Goal: Task Accomplishment & Management: Use online tool/utility

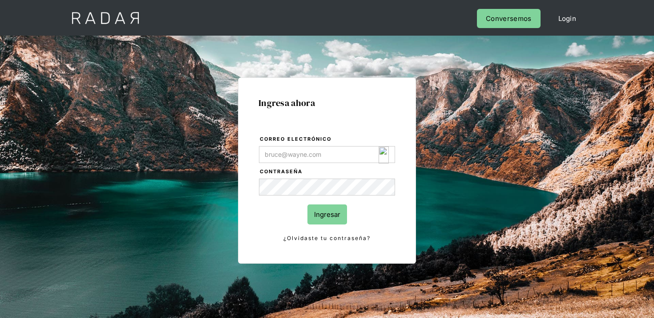
click at [384, 155] on img "Login Form" at bounding box center [384, 154] width 10 height 17
click at [381, 158] on input "Correo electrónico" at bounding box center [327, 154] width 136 height 17
click at [377, 155] on input "Correo electrónico" at bounding box center [327, 154] width 136 height 17
click at [388, 155] on input "Correo electrónico" at bounding box center [327, 154] width 136 height 17
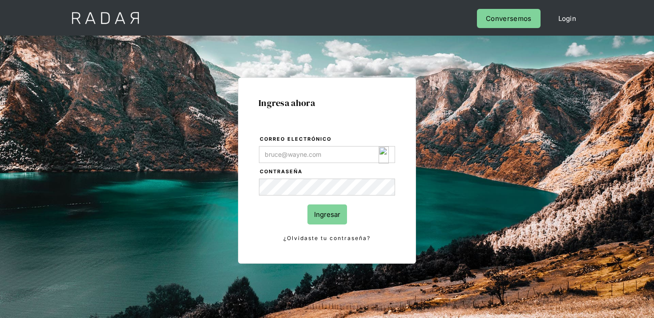
click at [384, 153] on img "Login Form" at bounding box center [384, 154] width 10 height 17
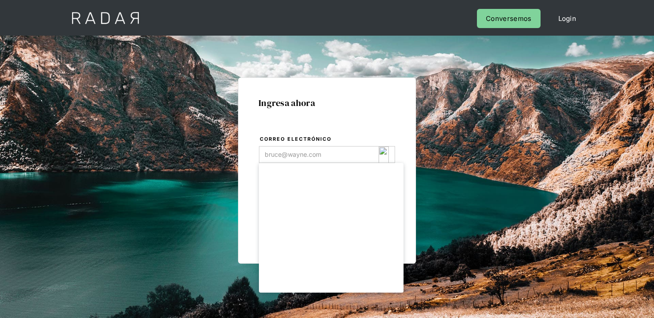
type input "[EMAIL_ADDRESS][DOMAIN_NAME]"
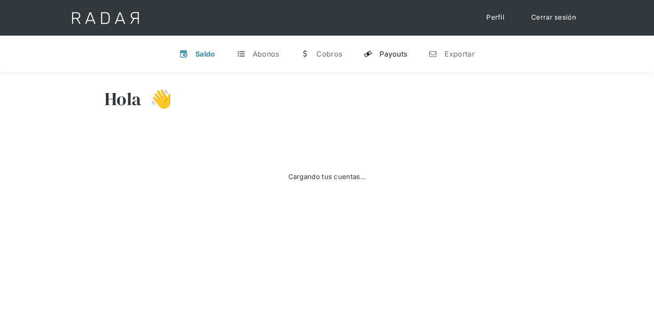
click at [385, 61] on link "y Payouts" at bounding box center [385, 53] width 58 height 23
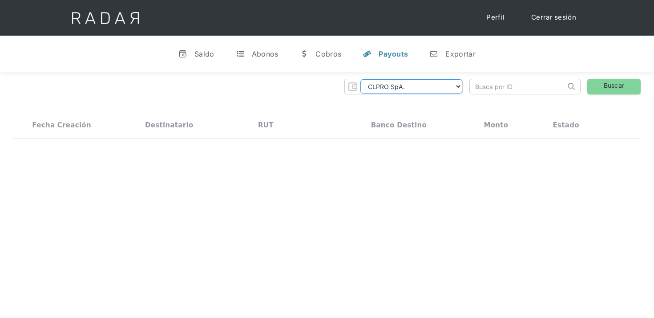
click at [424, 91] on select "CLPRO SpA. Coster SpA. Urigol SpA. Bysolutions SpA. Clmax SpA. Andes Payments S…" at bounding box center [411, 86] width 102 height 14
select select "bysolutions-rt"
click at [362, 79] on select "CLPRO SpA. Coster SpA. Urigol SpA. Bysolutions SpA. Clmax SpA. Andes Payments S…" at bounding box center [411, 86] width 102 height 14
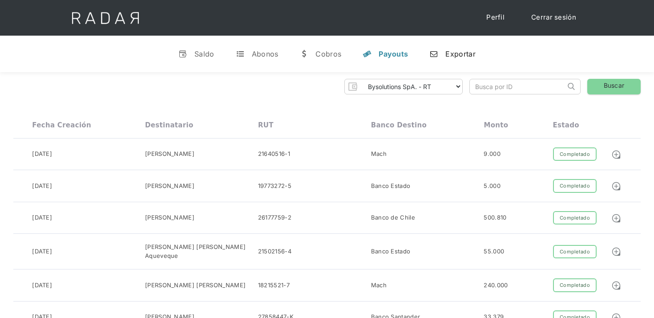
click at [464, 47] on link "n Exportar" at bounding box center [452, 53] width 60 height 23
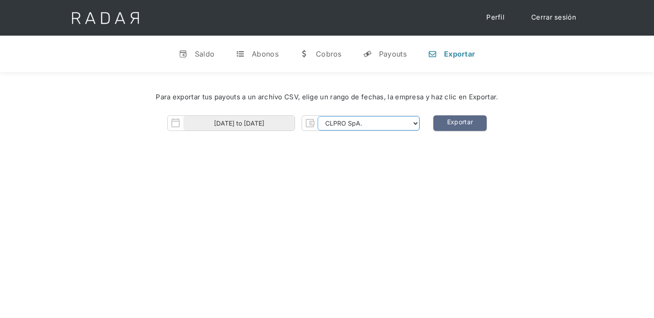
click at [339, 129] on select "CLPRO SpA. Coster SpA. Urigol SpA. Bysolutions SpA. Clmax SpA. Andes Payments S…" at bounding box center [369, 123] width 102 height 14
select select "bysolutions-rt"
click at [319, 116] on select "CLPRO SpA. Coster SpA. Urigol SpA. Bysolutions SpA. Clmax SpA. Andes Payments S…" at bounding box center [369, 123] width 102 height 14
click at [234, 121] on input "01-08-2025 to 30-08-2025" at bounding box center [238, 123] width 111 height 15
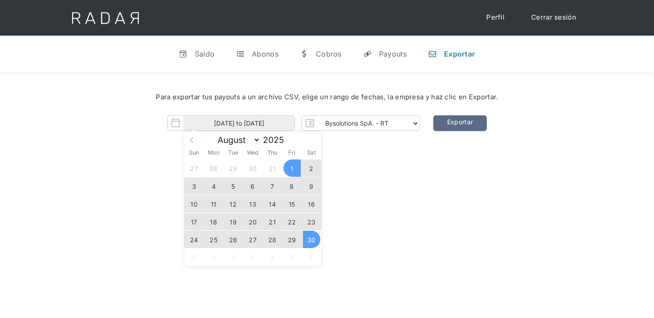
click at [190, 136] on span at bounding box center [191, 138] width 15 height 15
select select "6"
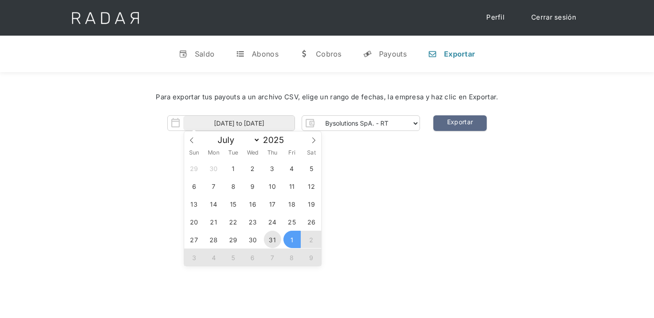
click at [278, 237] on span "31" at bounding box center [272, 238] width 17 height 17
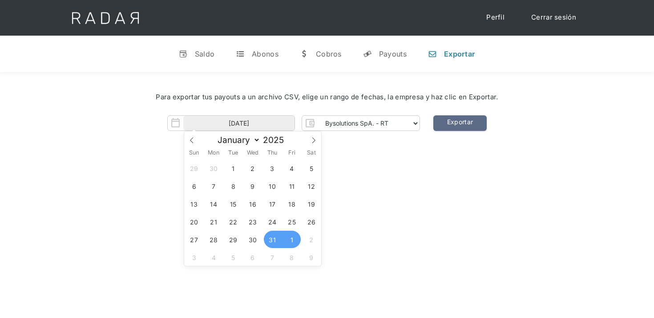
click at [292, 239] on span "1" at bounding box center [291, 238] width 17 height 17
type input "31-07-2025 to 01-08-2025"
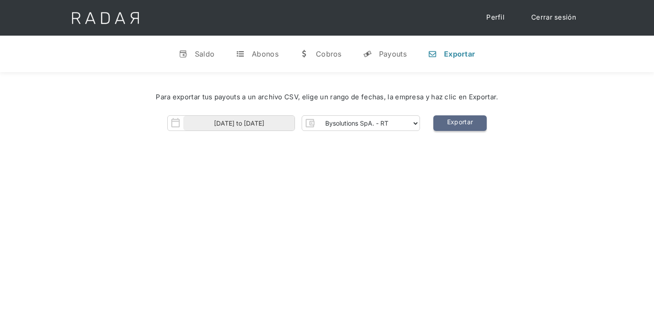
click at [461, 122] on link "Exportar" at bounding box center [459, 123] width 53 height 16
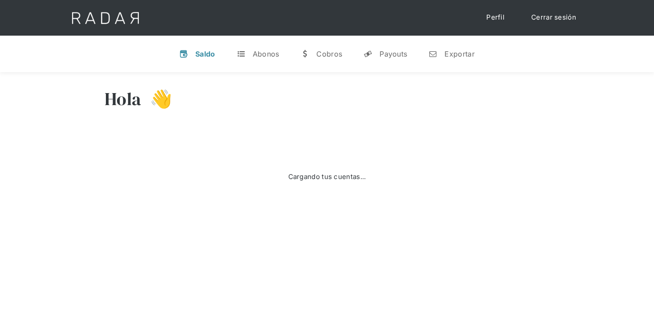
select select "clpro"
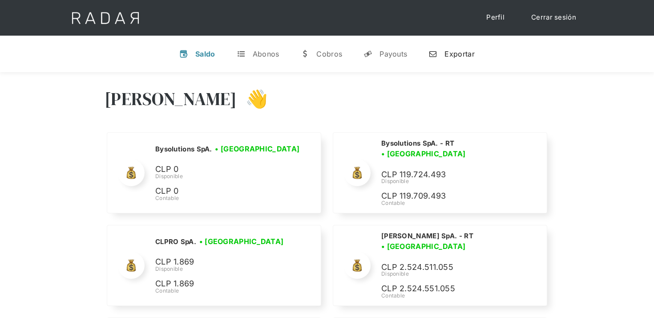
click at [451, 61] on link "n Exportar" at bounding box center [451, 53] width 60 height 23
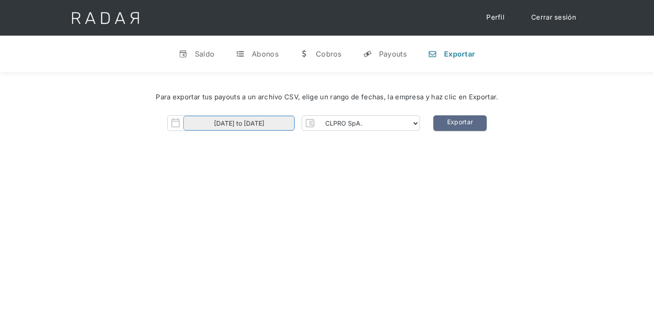
click at [258, 126] on body "Cargando... Cerrar sesión Perfil v Saldo t Abonos w Cobros y Payouts n Exportar…" at bounding box center [327, 253] width 654 height 506
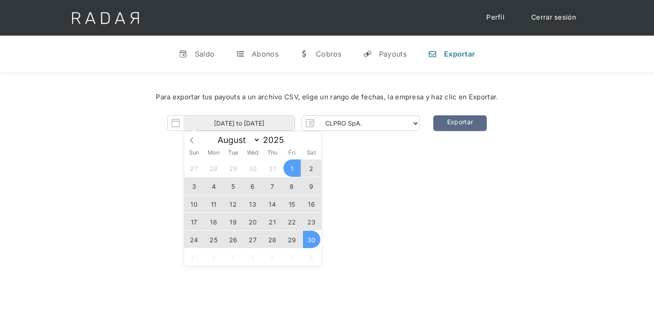
click at [311, 241] on span "30" at bounding box center [311, 238] width 17 height 17
type input "30-08-2025"
click at [392, 154] on div "Para exportar tus payouts a un archivo CSV, elige un rango de fechas, la empres…" at bounding box center [327, 114] width 654 height 84
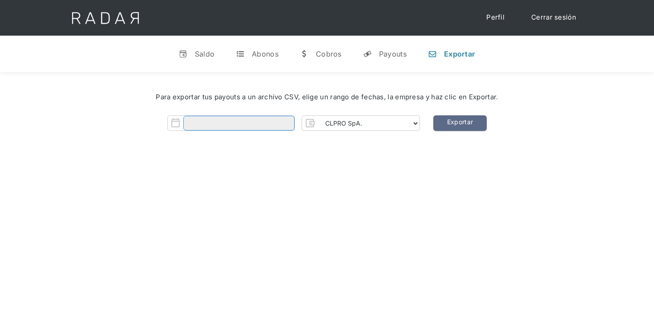
click at [279, 121] on input "Form" at bounding box center [238, 123] width 111 height 15
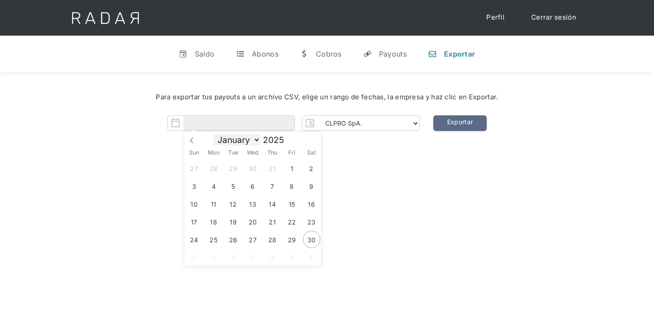
click at [231, 139] on select "January February March April May June July August" at bounding box center [236, 139] width 47 height 11
click at [297, 239] on span "29" at bounding box center [291, 238] width 17 height 17
click at [314, 238] on span "30" at bounding box center [311, 238] width 17 height 17
type input "29-08-2025 to 30-08-2025"
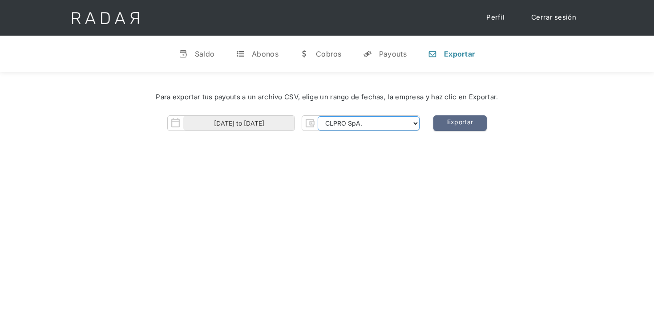
click at [409, 120] on select "CLPRO SpA. Coster SpA. Urigol SpA. Bysolutions SpA. Clmax SpA. Andes Payments S…" at bounding box center [369, 123] width 102 height 14
select select "bysolutions-rt"
click at [319, 116] on select "CLPRO SpA. Coster SpA. Urigol SpA. Bysolutions SpA. Clmax SpA. Andes Payments S…" at bounding box center [369, 123] width 102 height 14
click at [462, 117] on link "Exportar" at bounding box center [459, 123] width 53 height 16
